Goal: Find specific page/section: Find specific page/section

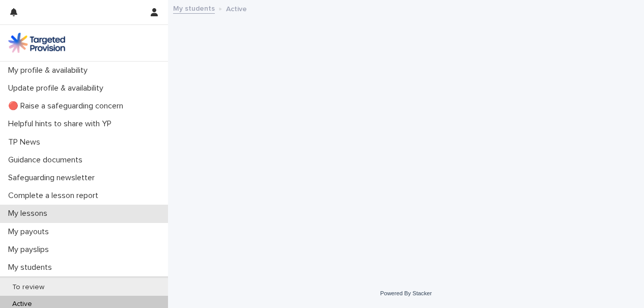
click at [86, 215] on div "My lessons" at bounding box center [84, 214] width 168 height 18
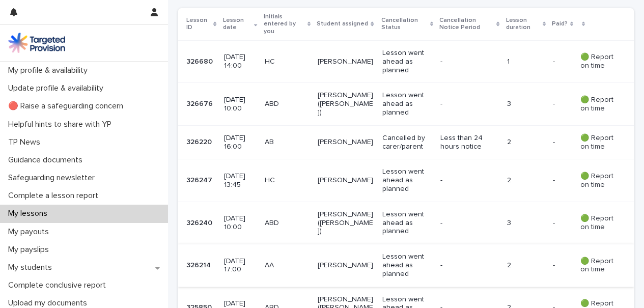
scroll to position [247, 0]
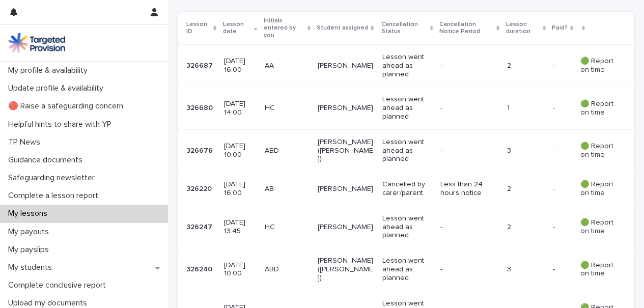
scroll to position [40, 0]
